Goal: Information Seeking & Learning: Learn about a topic

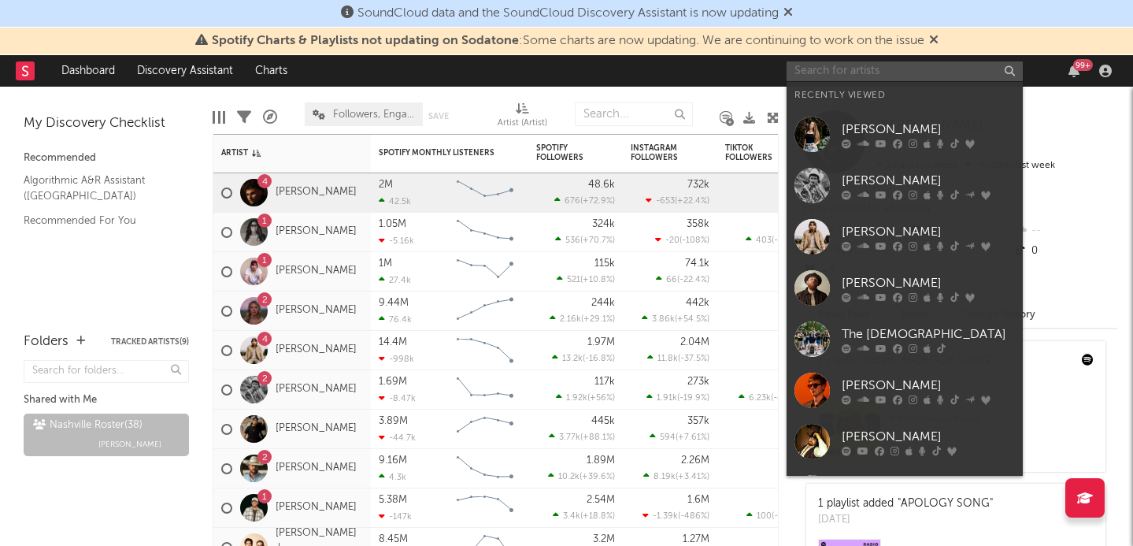
click at [832, 75] on input "text" at bounding box center [904, 71] width 236 height 20
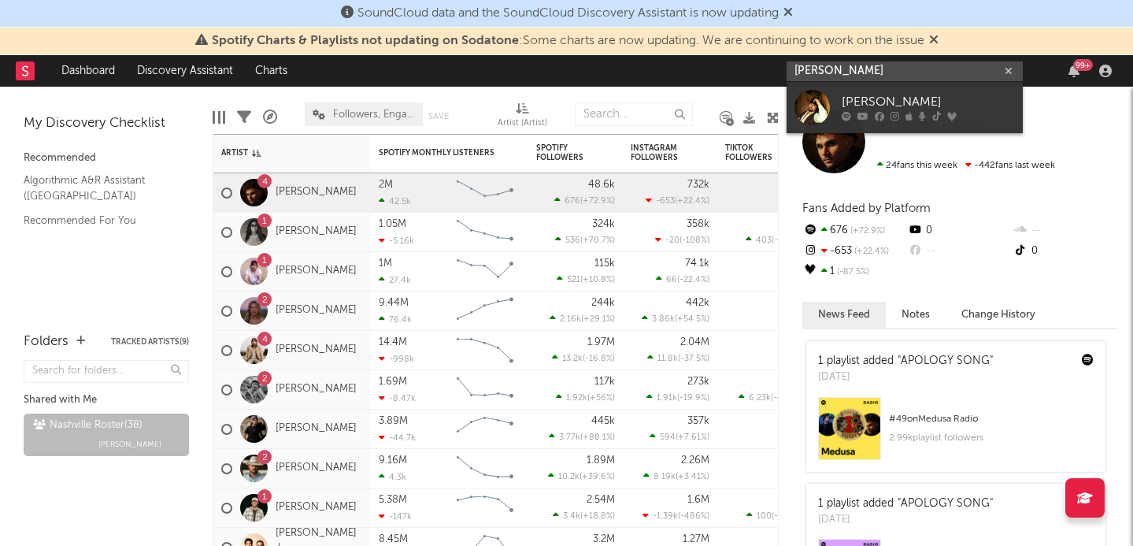
type input "[PERSON_NAME]"
click at [834, 97] on link "[PERSON_NAME]" at bounding box center [904, 107] width 236 height 51
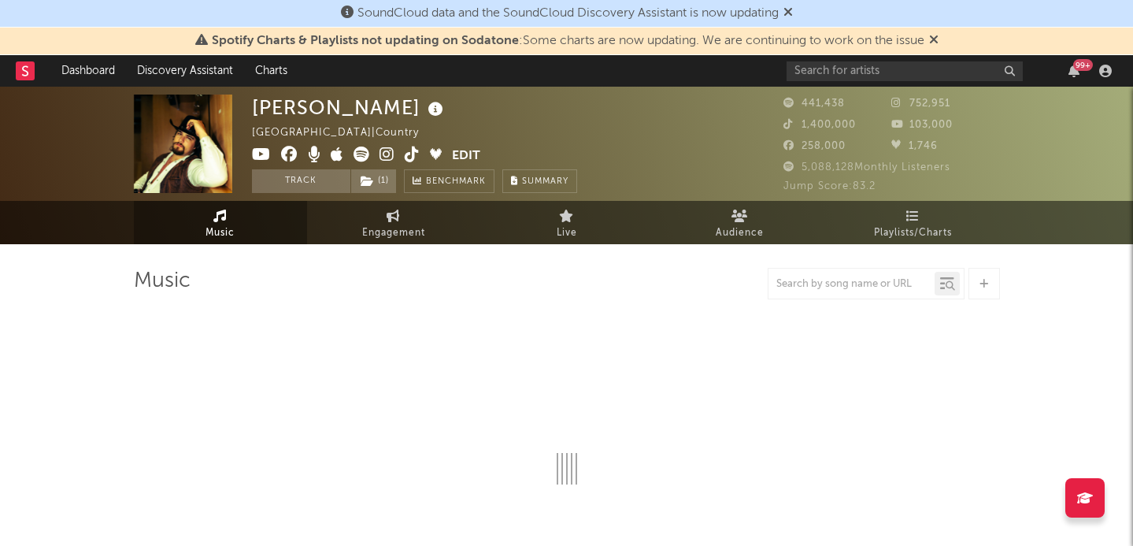
select select "6m"
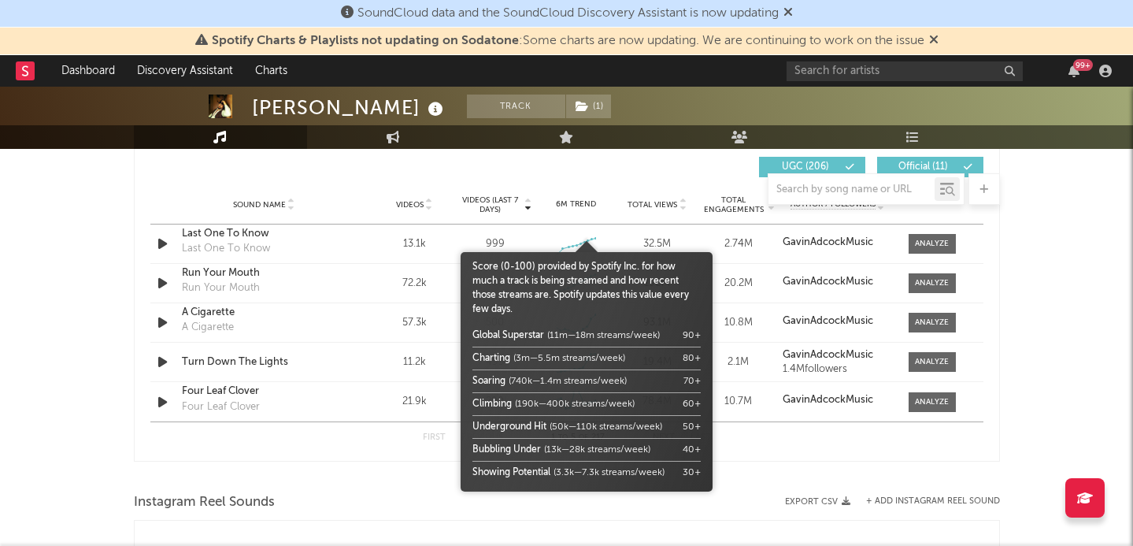
scroll to position [1116, 0]
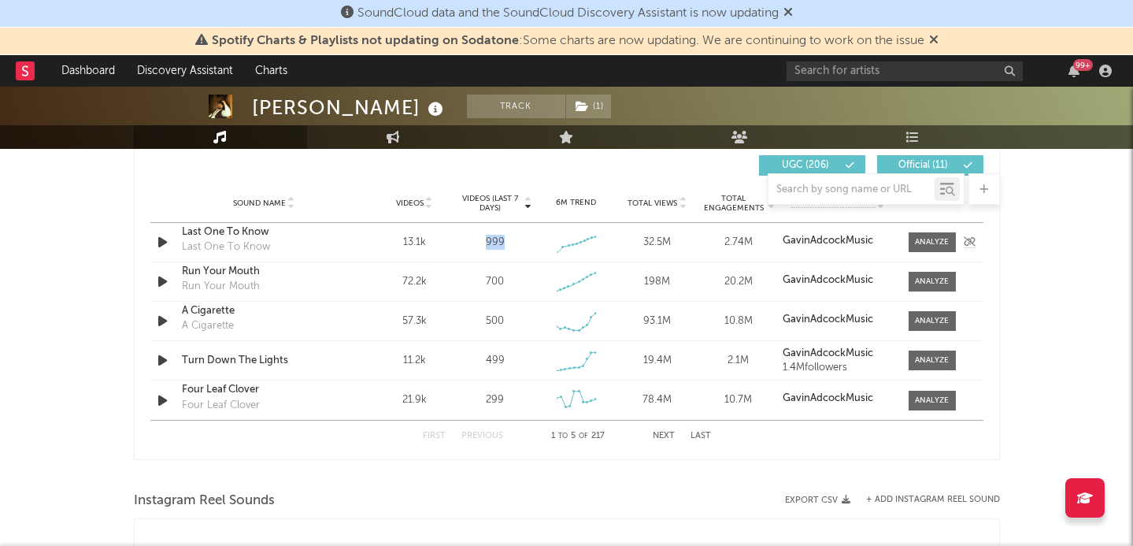
drag, startPoint x: 484, startPoint y: 239, endPoint x: 516, endPoint y: 239, distance: 32.3
click at [516, 239] on div "999" at bounding box center [494, 243] width 73 height 16
drag, startPoint x: 476, startPoint y: 282, endPoint x: 535, endPoint y: 283, distance: 59.0
click at [535, 283] on div "Sound Name Run Your Mouth Run Your Mouth Videos 72.2k Videos (last 7 days) 700 …" at bounding box center [566, 281] width 833 height 39
drag, startPoint x: 481, startPoint y: 320, endPoint x: 533, endPoint y: 320, distance: 52.0
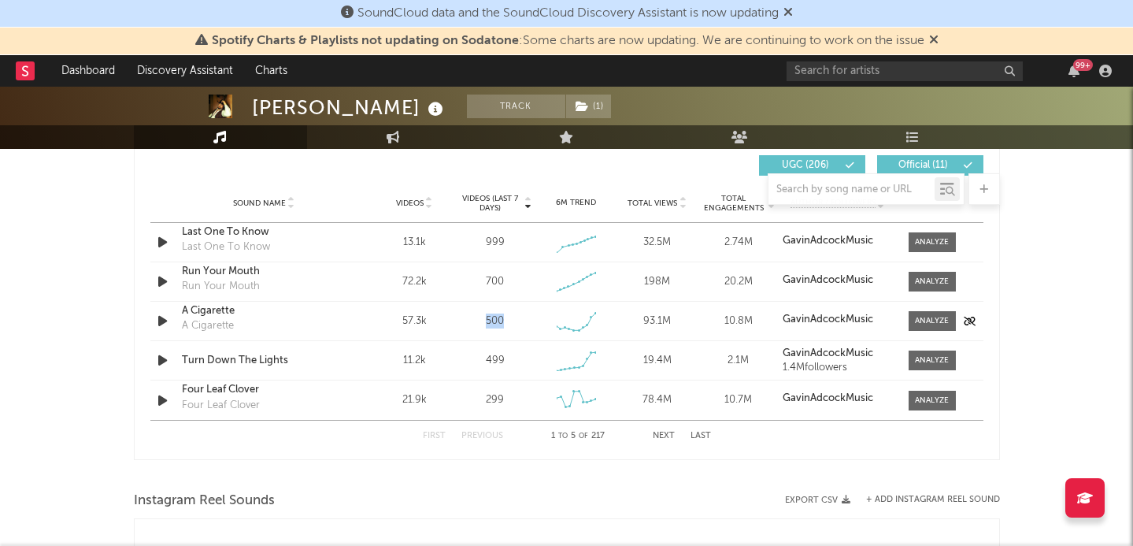
click at [533, 320] on div "Videos (last 7 days) 500" at bounding box center [494, 321] width 81 height 16
click at [1073, 292] on div "[PERSON_NAME] Track ( 1 ) [GEOGRAPHIC_DATA] | Country Edit Track ( 1 ) Benchmar…" at bounding box center [566, 159] width 1133 height 2378
click at [927, 237] on div at bounding box center [932, 242] width 34 height 12
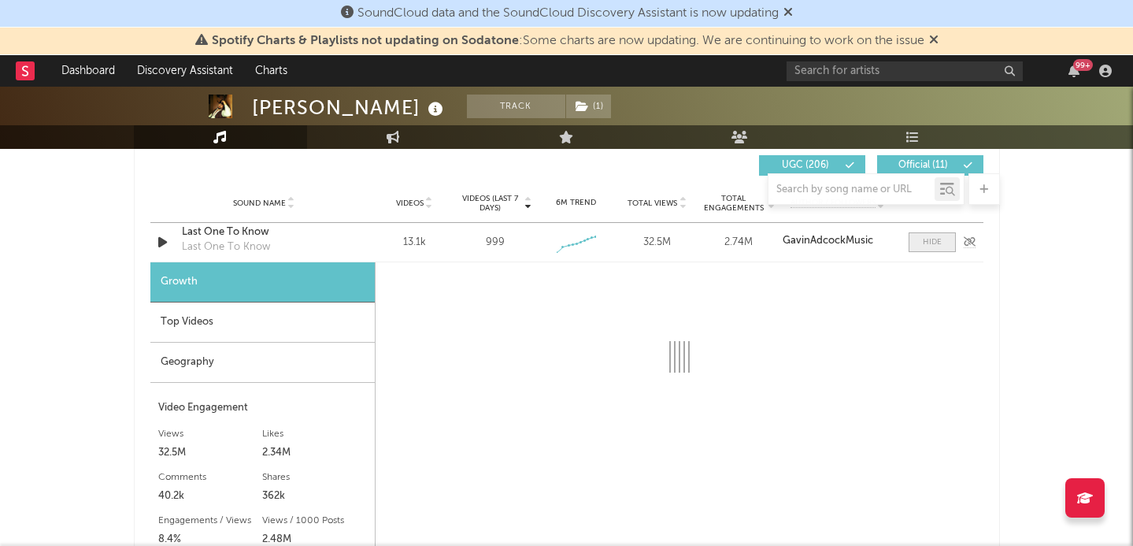
select select "1w"
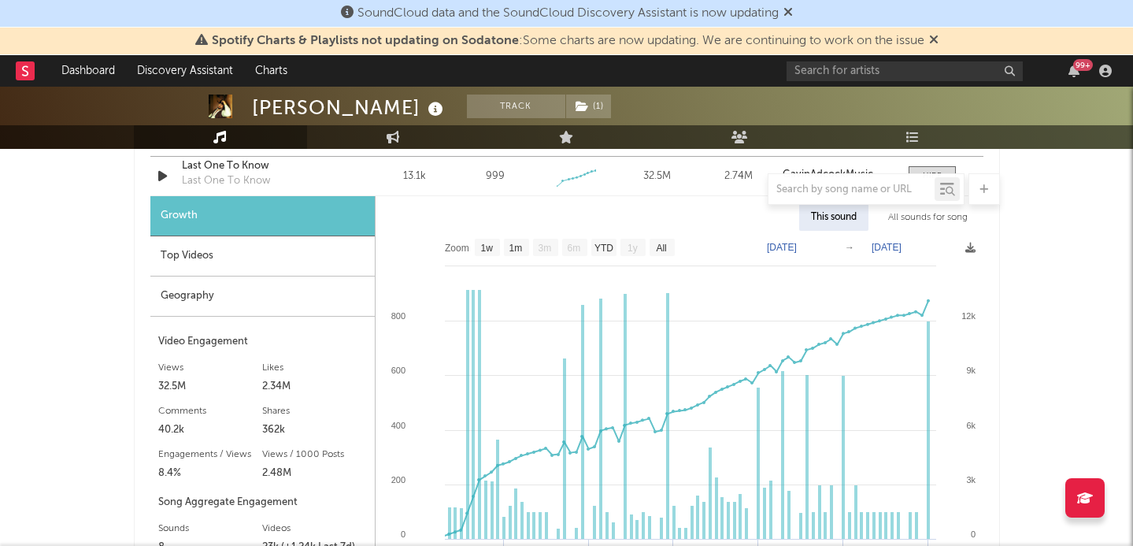
scroll to position [1193, 0]
